Goal: Entertainment & Leisure: Consume media (video, audio)

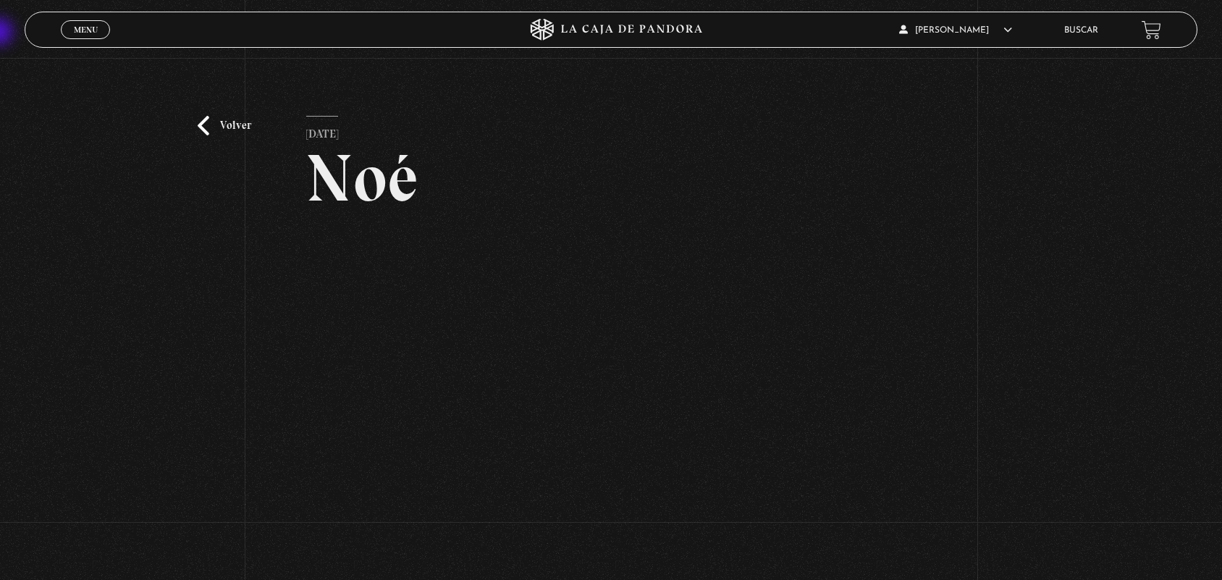
scroll to position [95, 0]
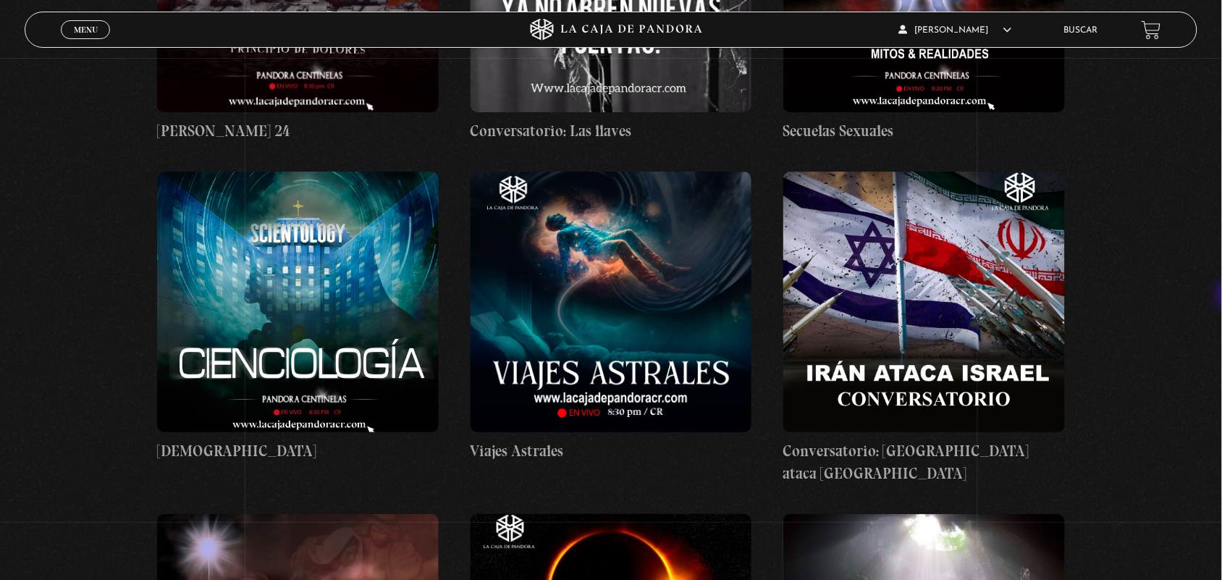
scroll to position [10113, 0]
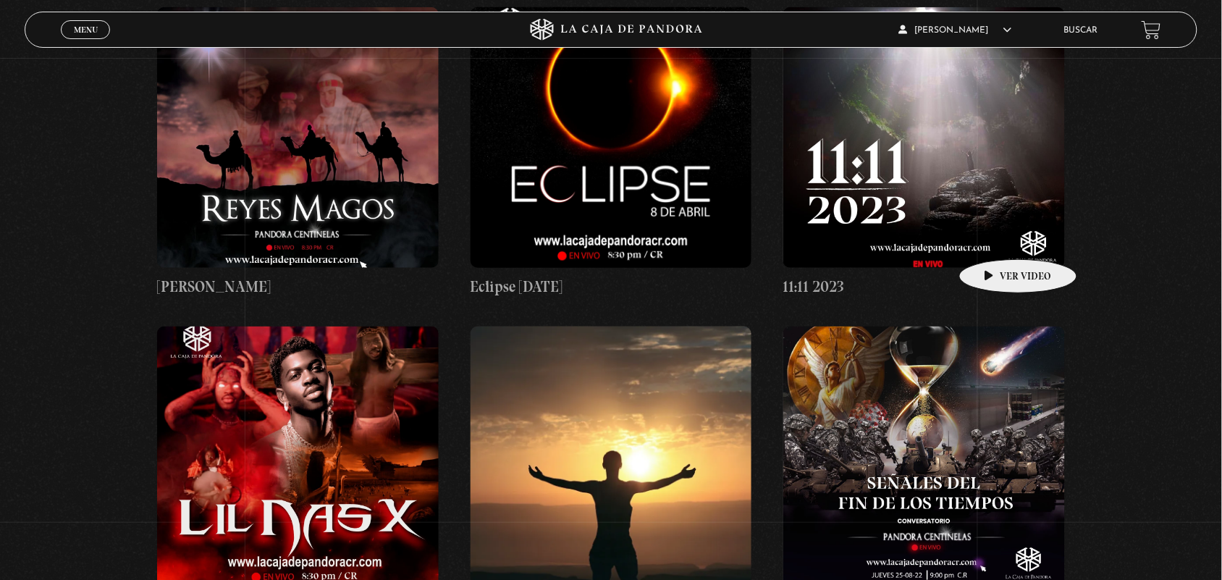
click at [996, 327] on figure at bounding box center [924, 457] width 282 height 261
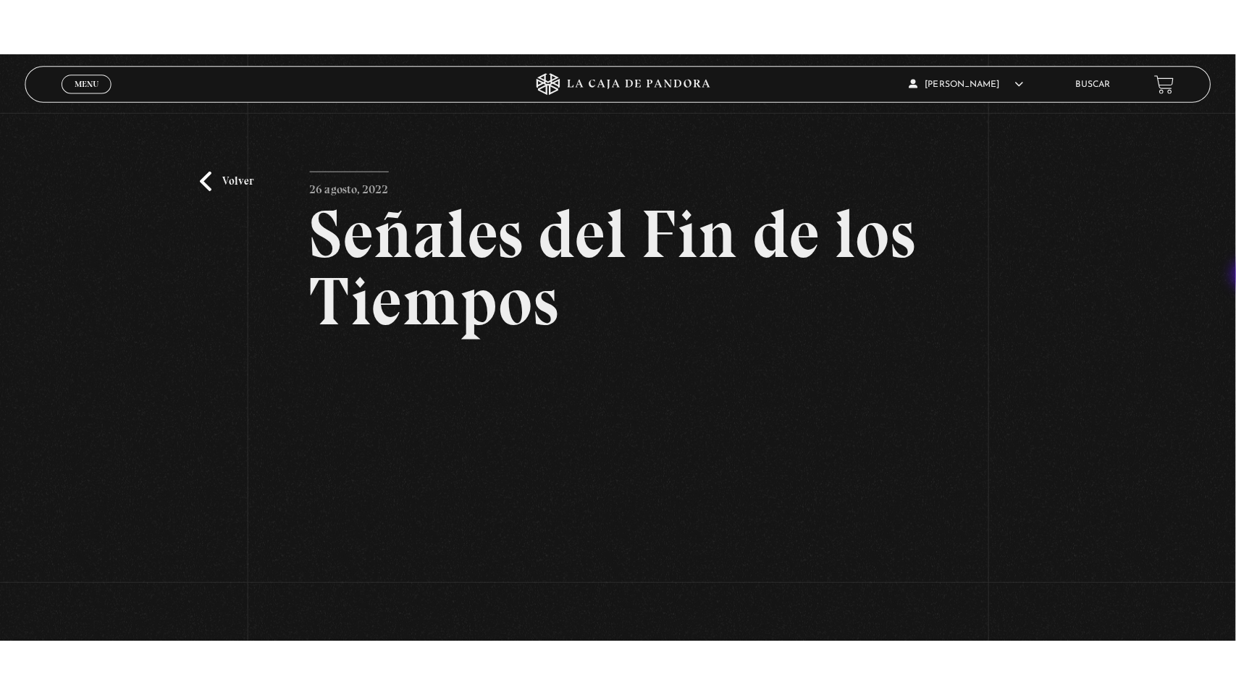
scroll to position [175, 0]
